Goal: Book appointment/travel/reservation

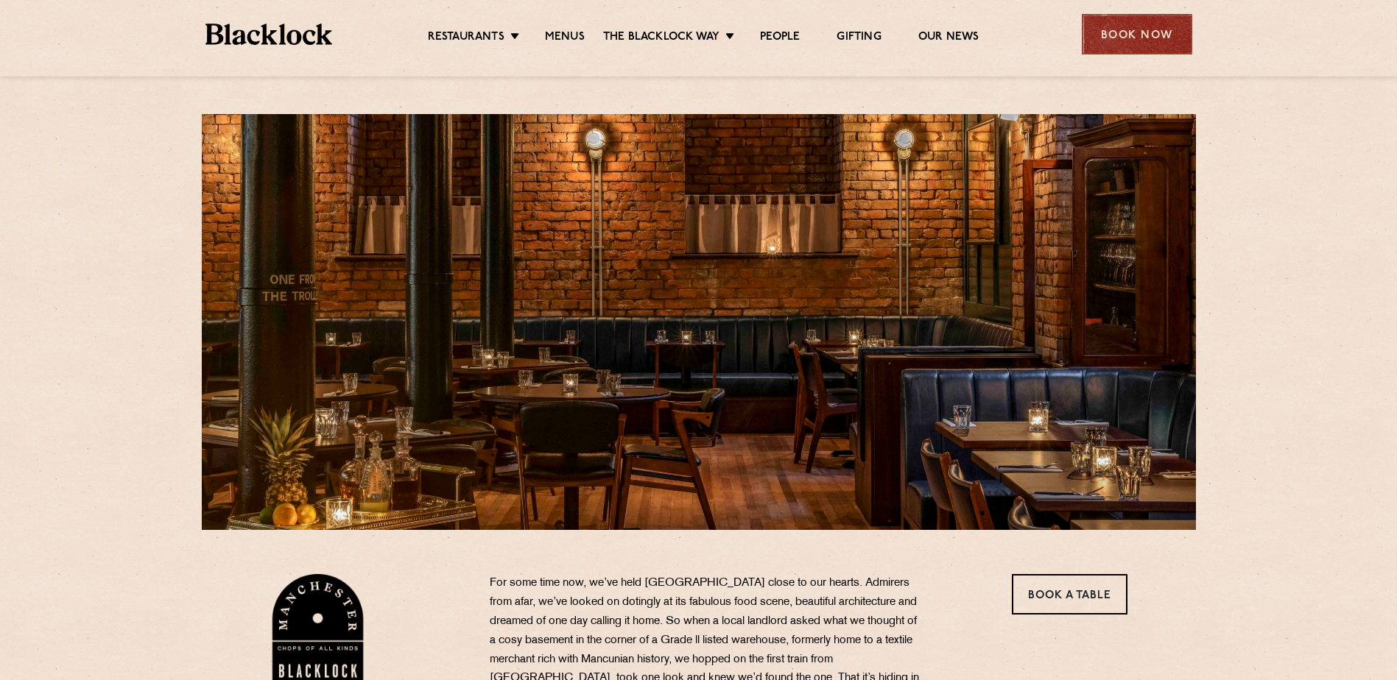
click at [1096, 45] on div "Book Now" at bounding box center [1136, 34] width 110 height 40
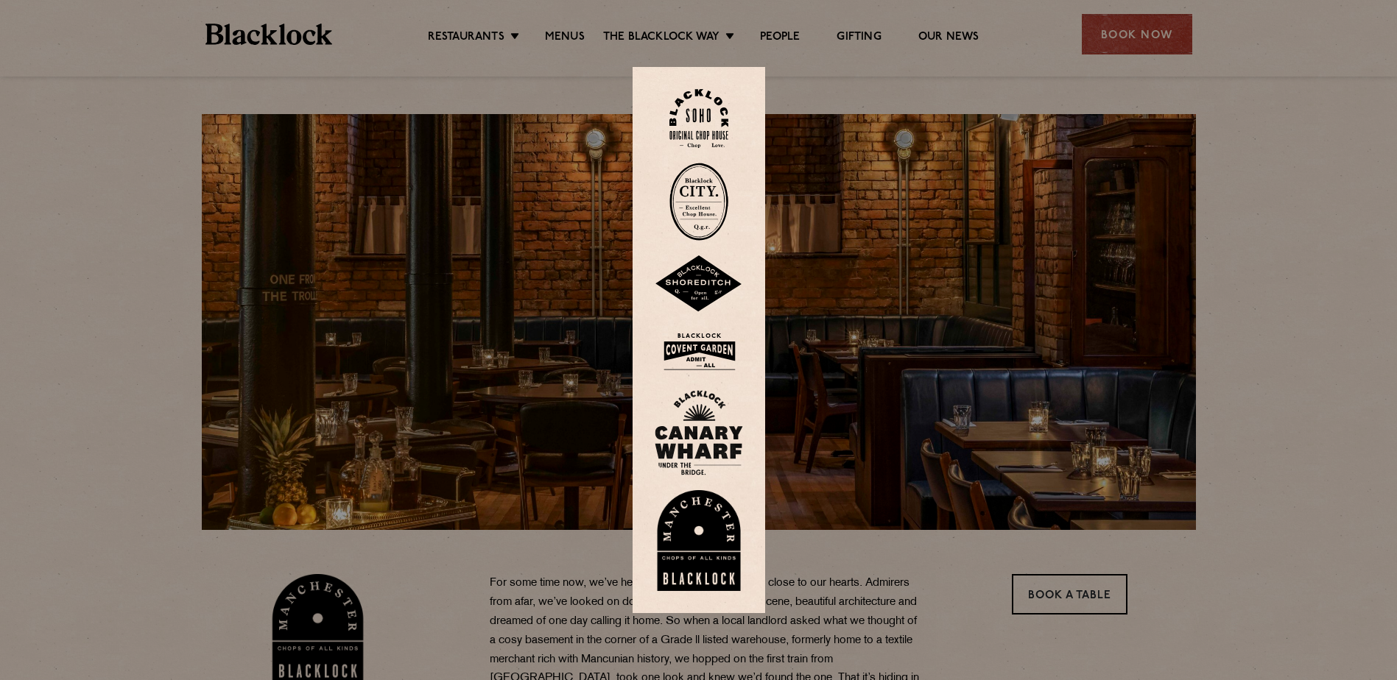
click at [694, 515] on img at bounding box center [698, 541] width 88 height 102
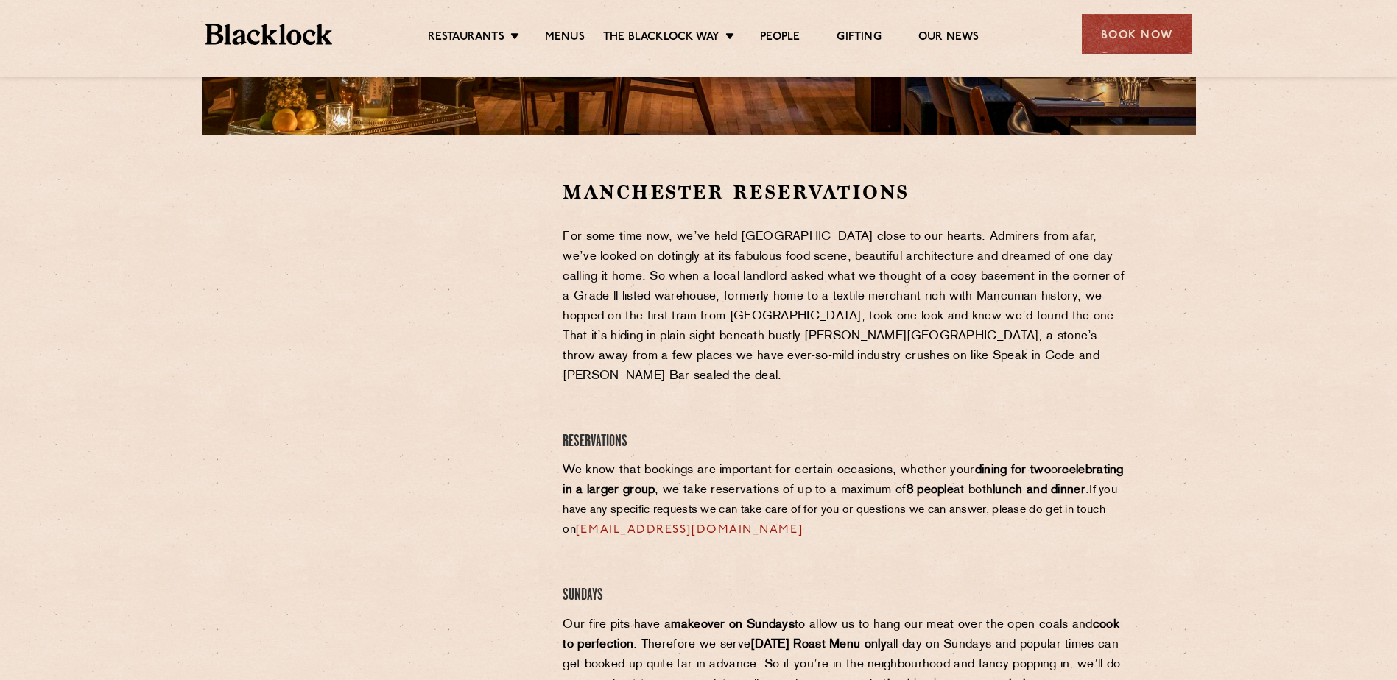
scroll to position [368, 0]
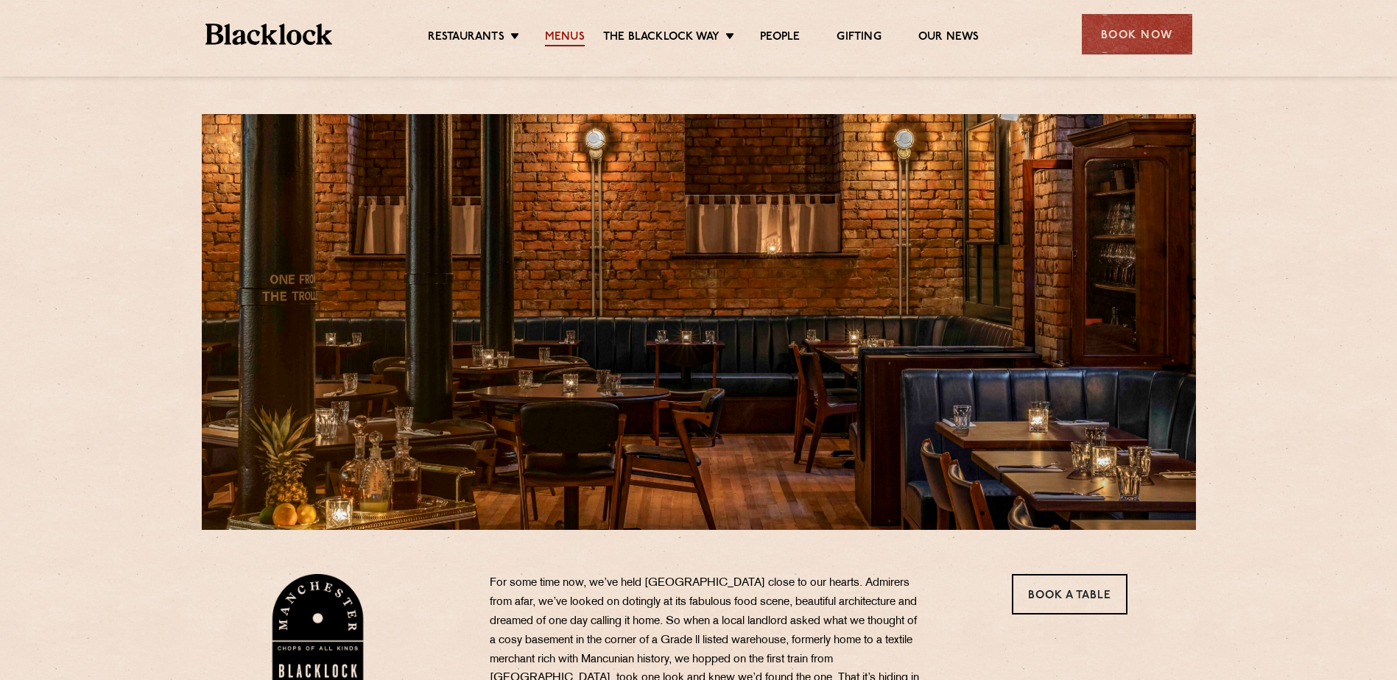
click at [552, 38] on link "Menus" at bounding box center [565, 38] width 40 height 16
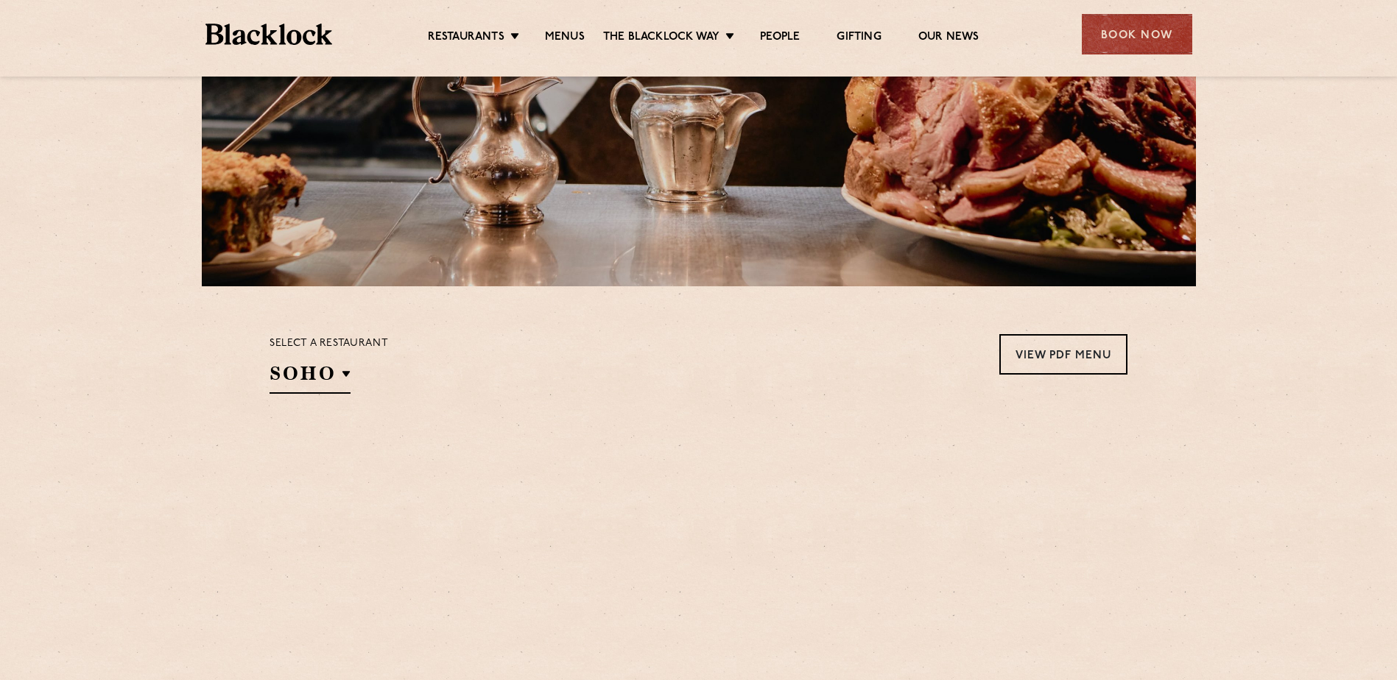
scroll to position [294, 0]
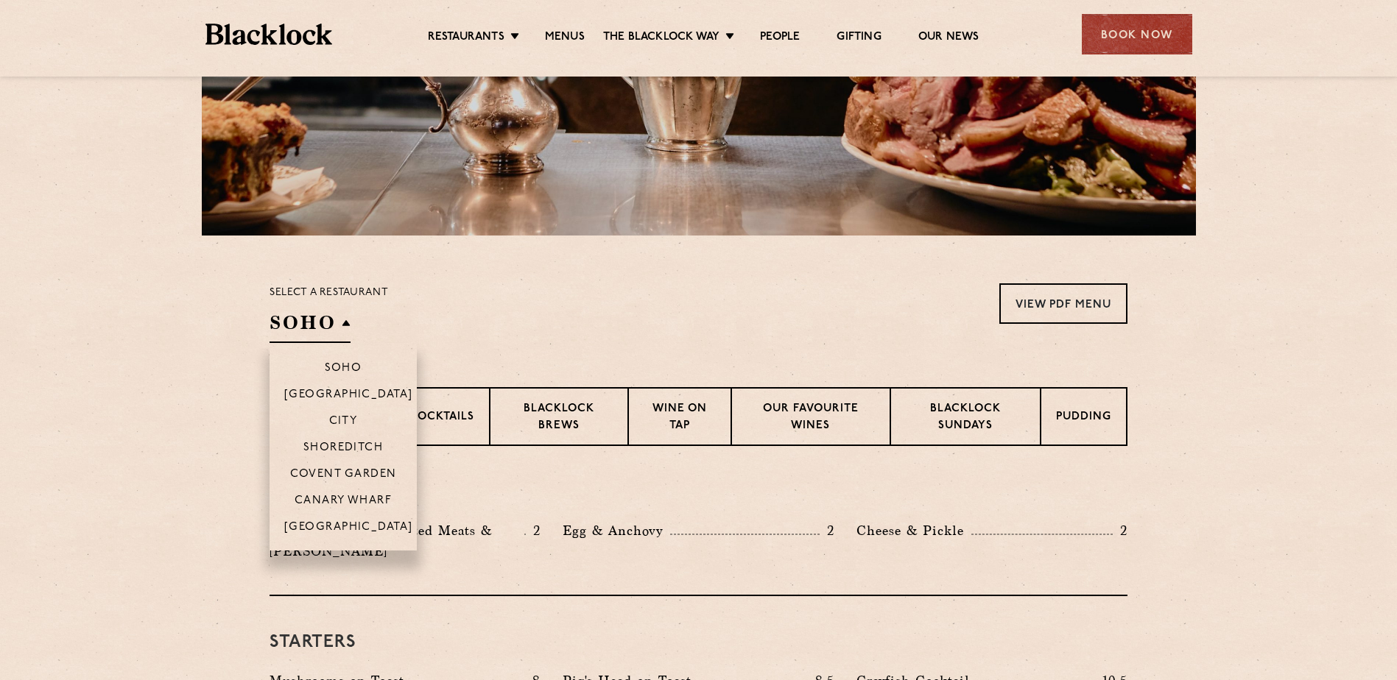
click at [317, 317] on h2 "SOHO" at bounding box center [309, 326] width 81 height 33
click at [311, 528] on p "[GEOGRAPHIC_DATA]" at bounding box center [348, 528] width 129 height 15
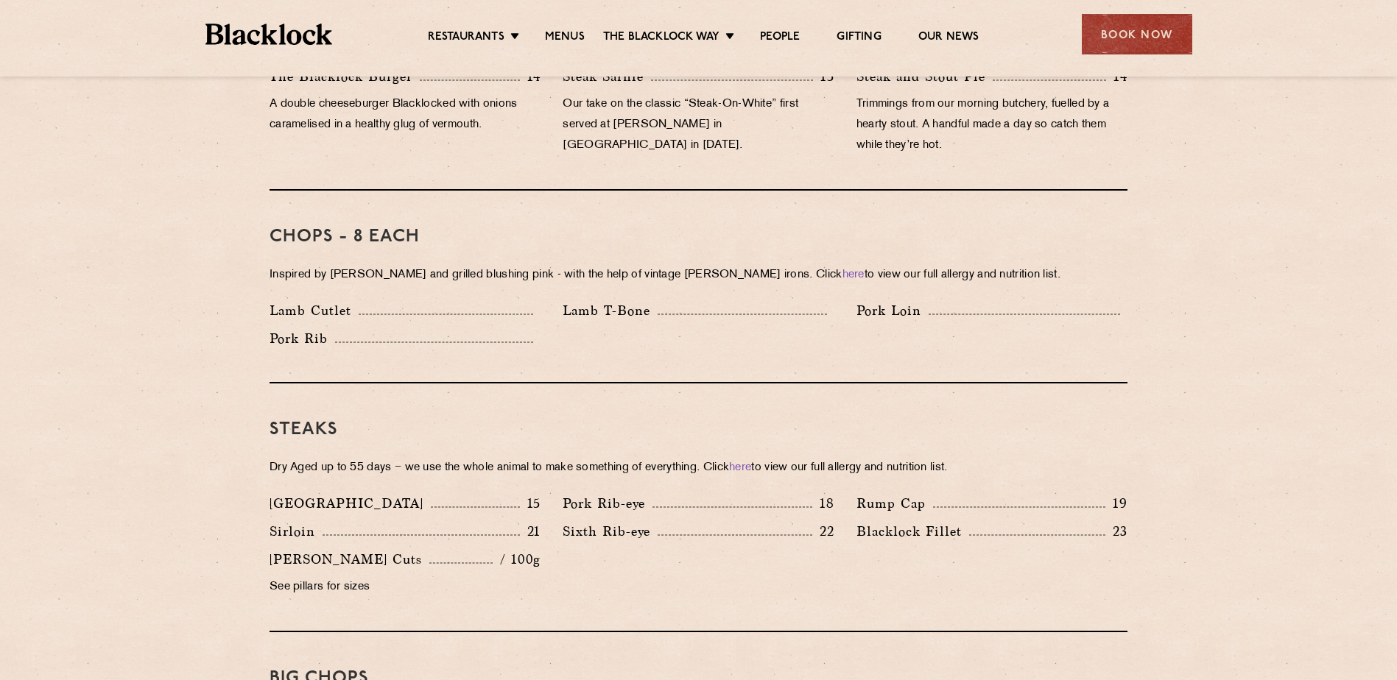
scroll to position [957, 0]
